Goal: Answer question/provide support

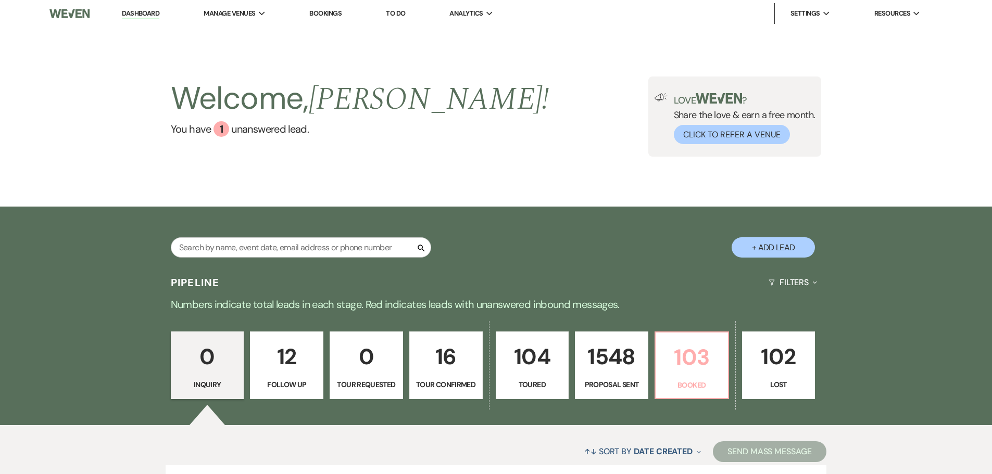
click at [678, 366] on p "103" at bounding box center [692, 357] width 60 height 35
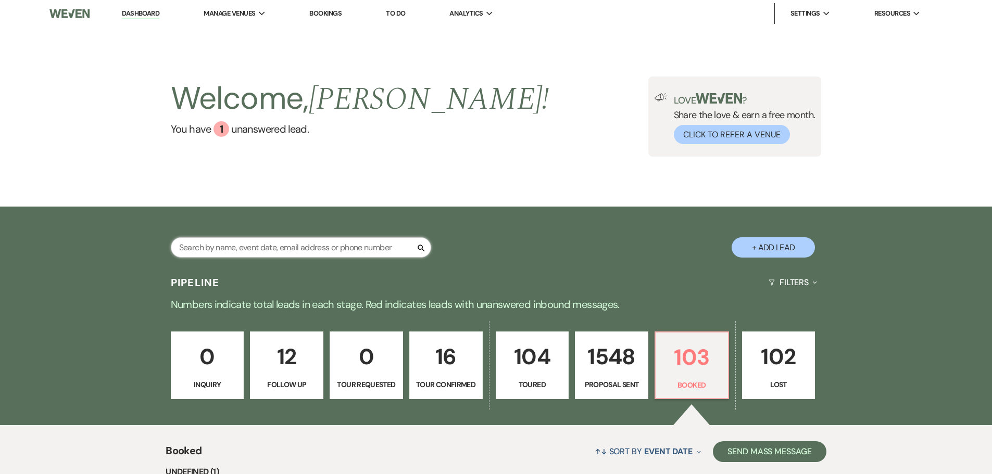
click at [373, 244] on input "text" at bounding box center [301, 247] width 260 height 20
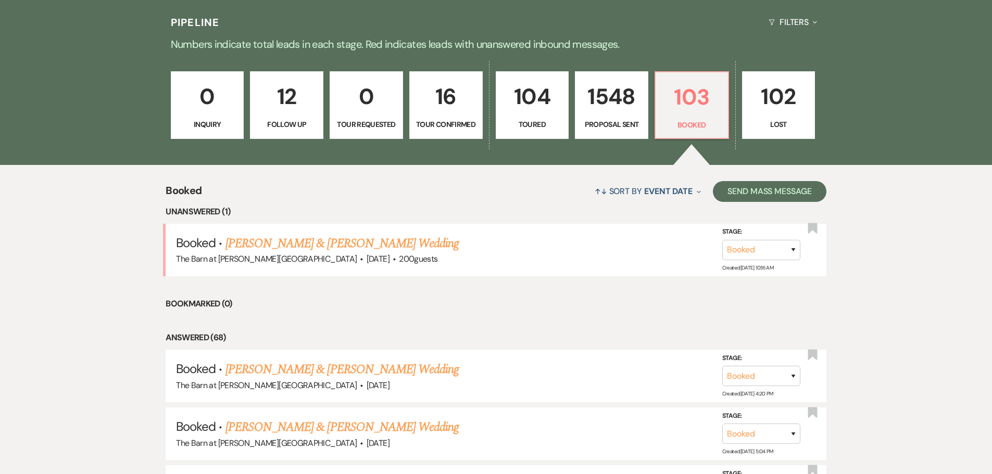
click at [373, 244] on link "[PERSON_NAME] & [PERSON_NAME] Wedding" at bounding box center [342, 243] width 233 height 19
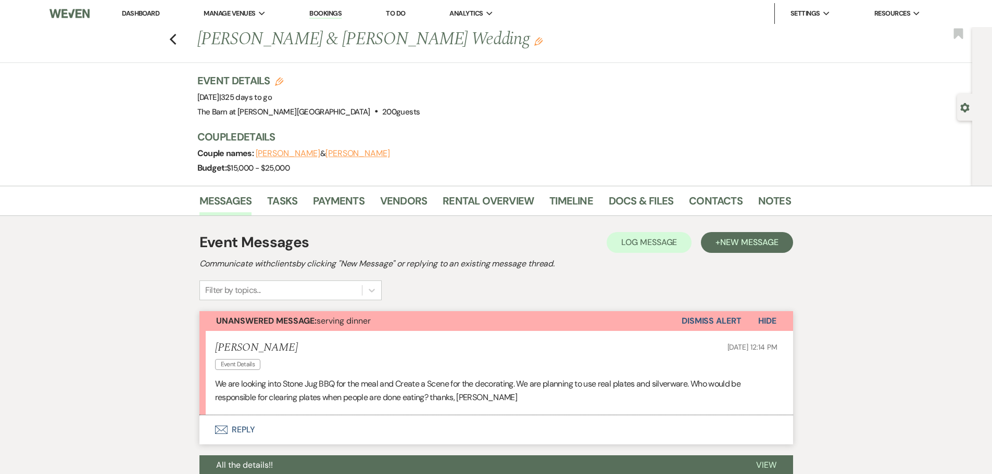
click at [255, 433] on button "Envelope Reply" at bounding box center [496, 430] width 594 height 29
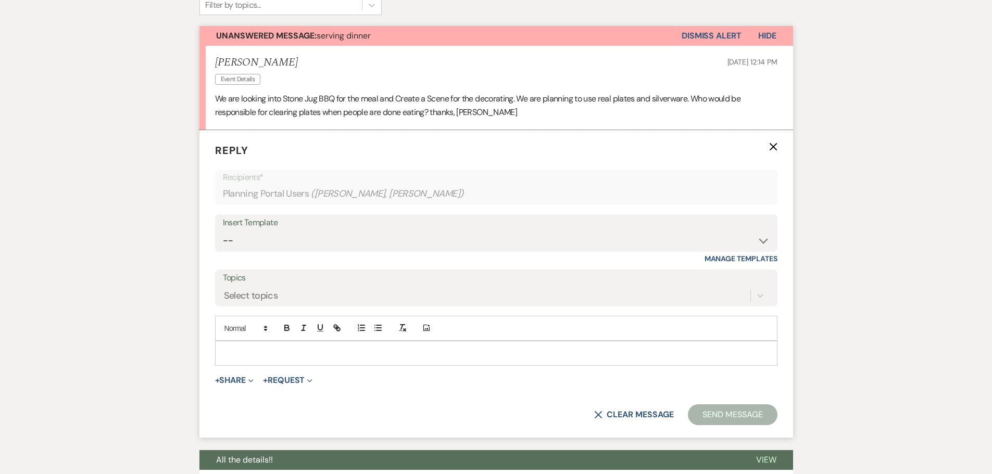
scroll to position [286, 0]
click at [242, 361] on div at bounding box center [496, 353] width 561 height 24
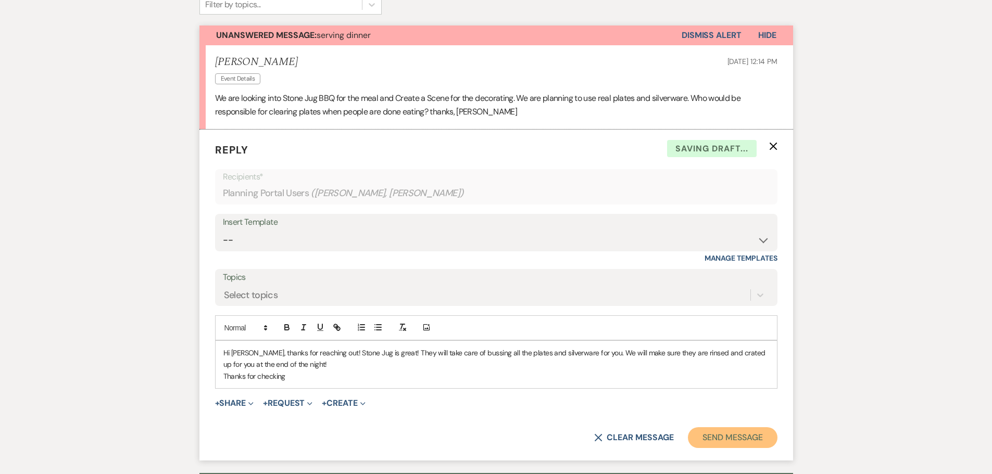
click at [745, 446] on button "Send Message" at bounding box center [732, 438] width 89 height 21
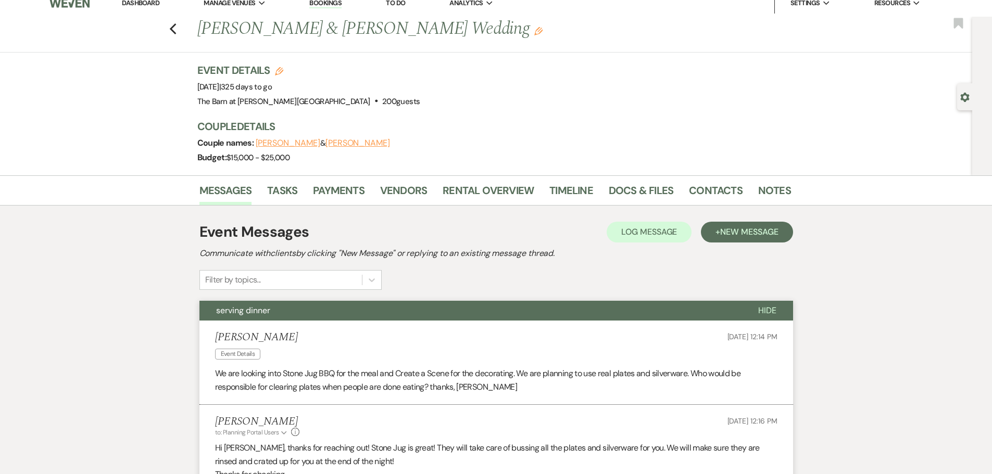
scroll to position [0, 0]
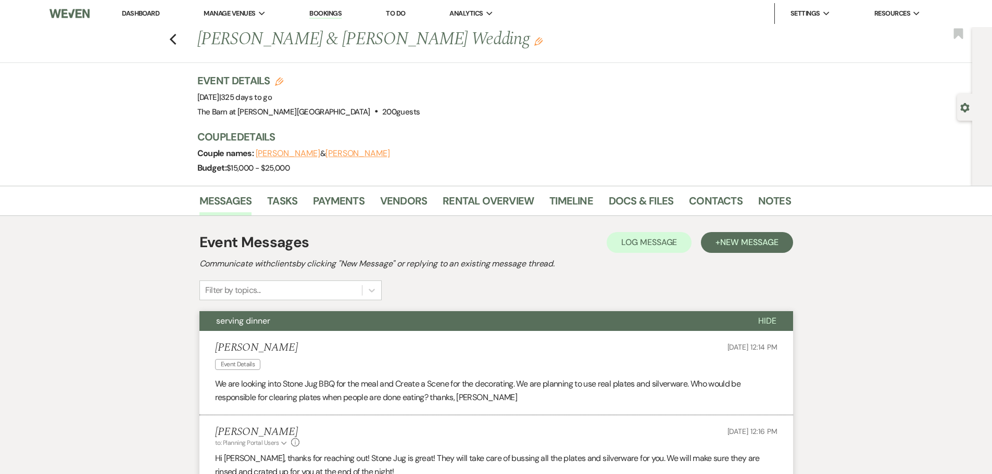
click at [140, 14] on link "Dashboard" at bounding box center [140, 13] width 37 height 9
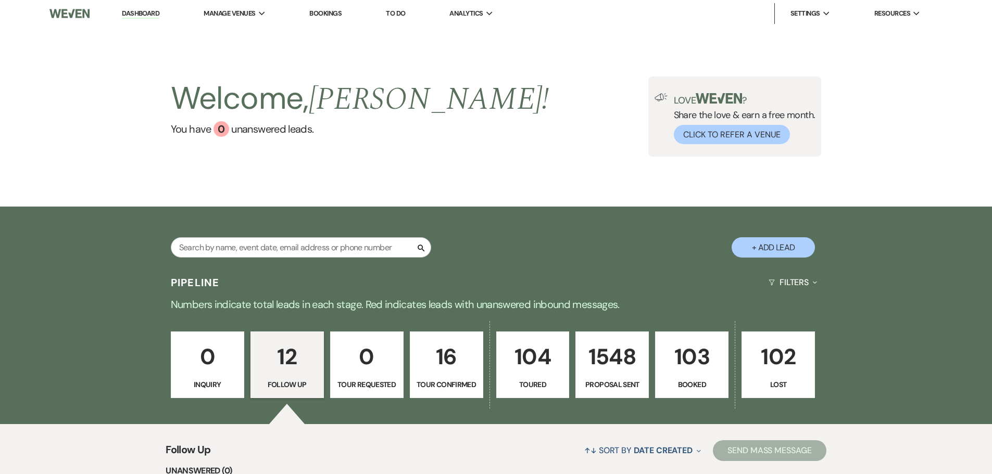
select select "9"
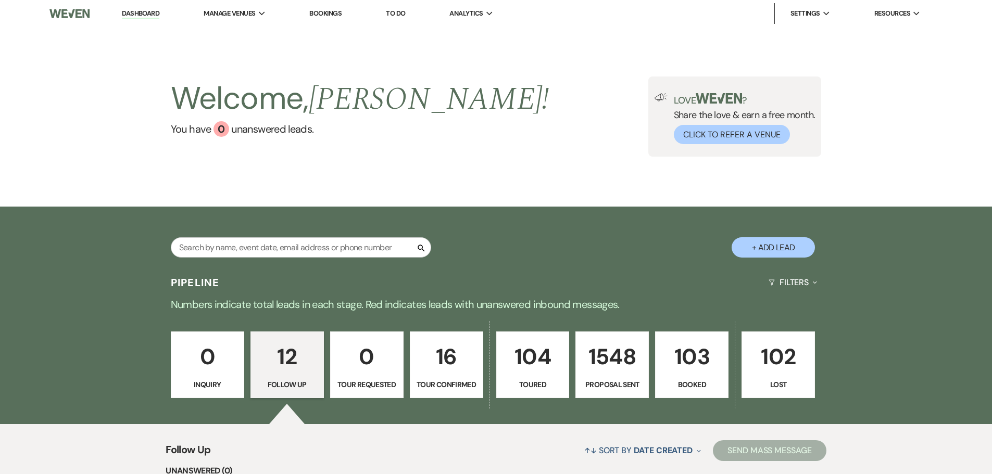
select select "9"
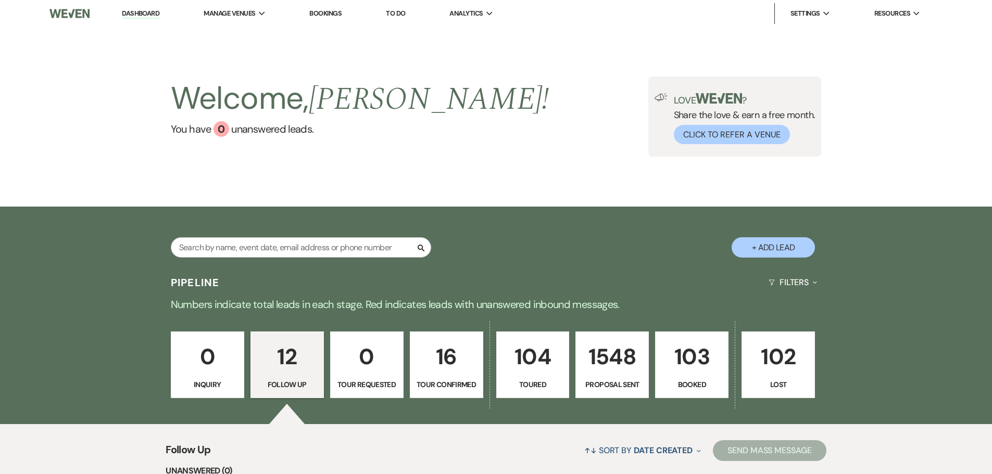
select select "9"
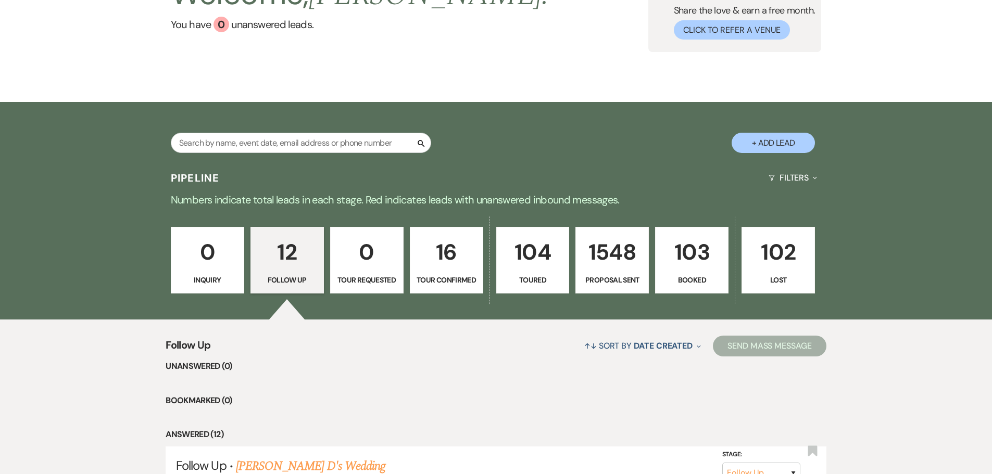
scroll to position [52, 0]
